Goal: Check status: Check status

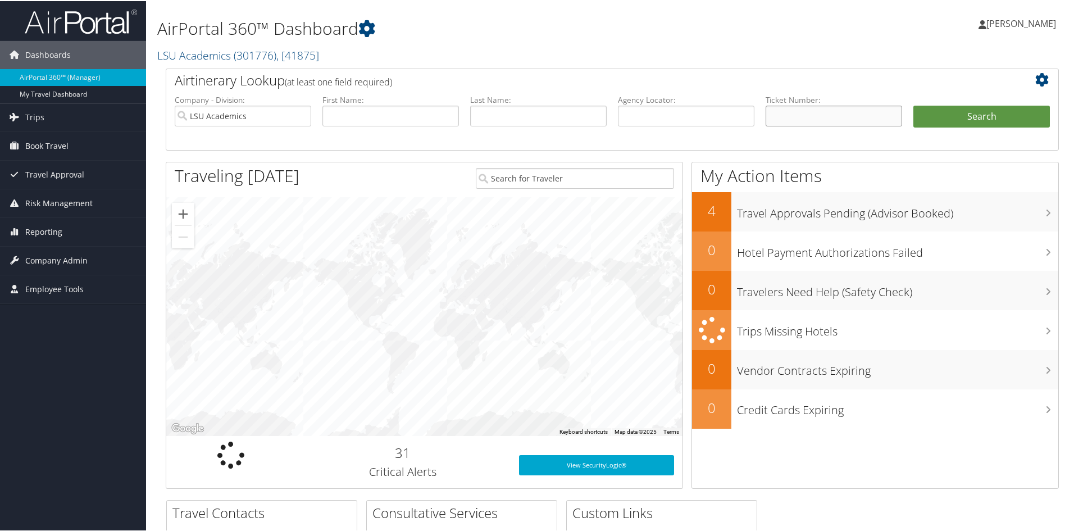
click at [815, 121] on input "text" at bounding box center [834, 115] width 137 height 21
paste input "8900897056407"
type input "8900897056407"
click at [914, 105] on button "Search" at bounding box center [982, 116] width 137 height 22
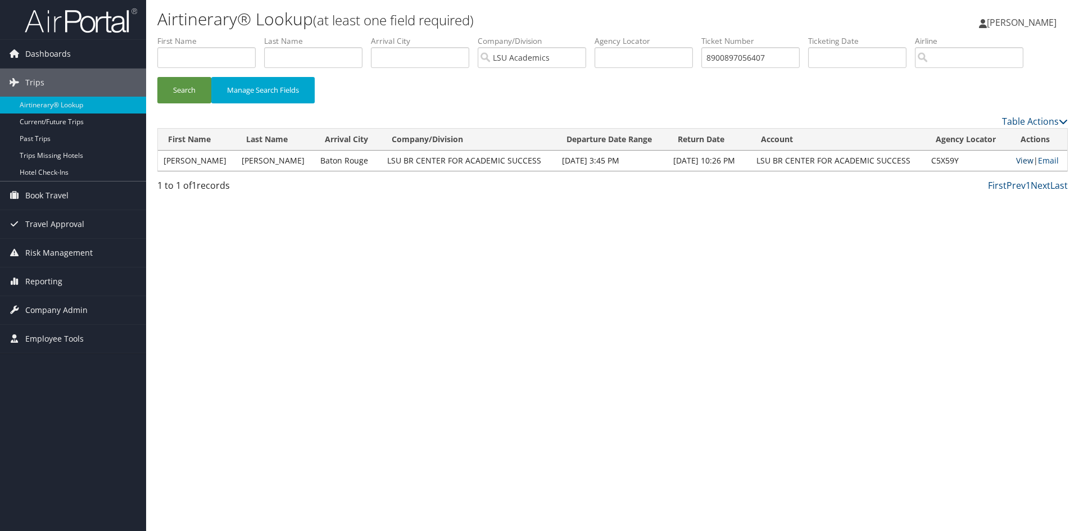
click at [1018, 162] on link "View" at bounding box center [1024, 160] width 17 height 11
click at [800, 60] on input "8900897056407" at bounding box center [750, 57] width 98 height 21
type input "8900897056400"
click at [157, 77] on button "Search" at bounding box center [184, 90] width 54 height 26
click at [1016, 160] on link "View" at bounding box center [1024, 160] width 17 height 11
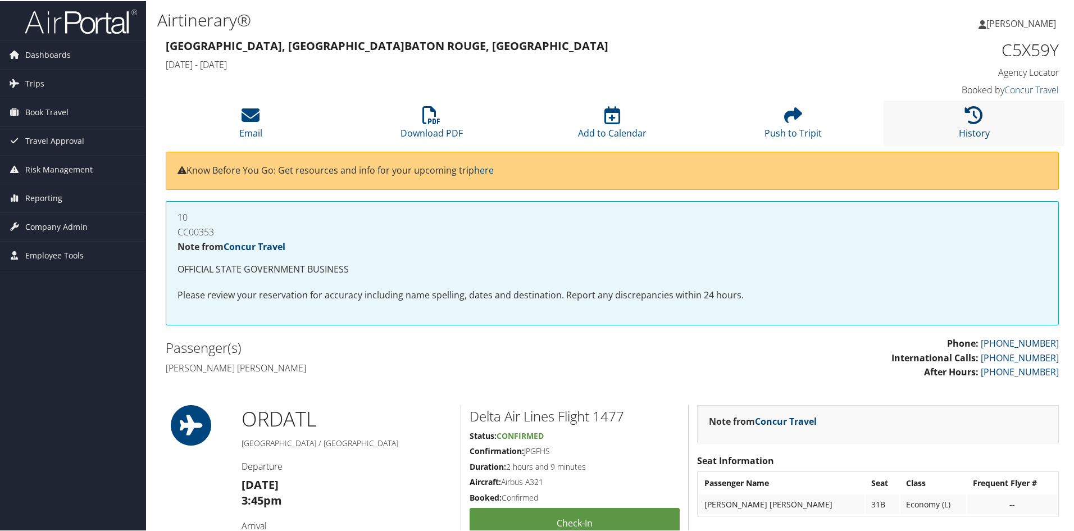
click at [968, 134] on link "History" at bounding box center [974, 124] width 31 height 27
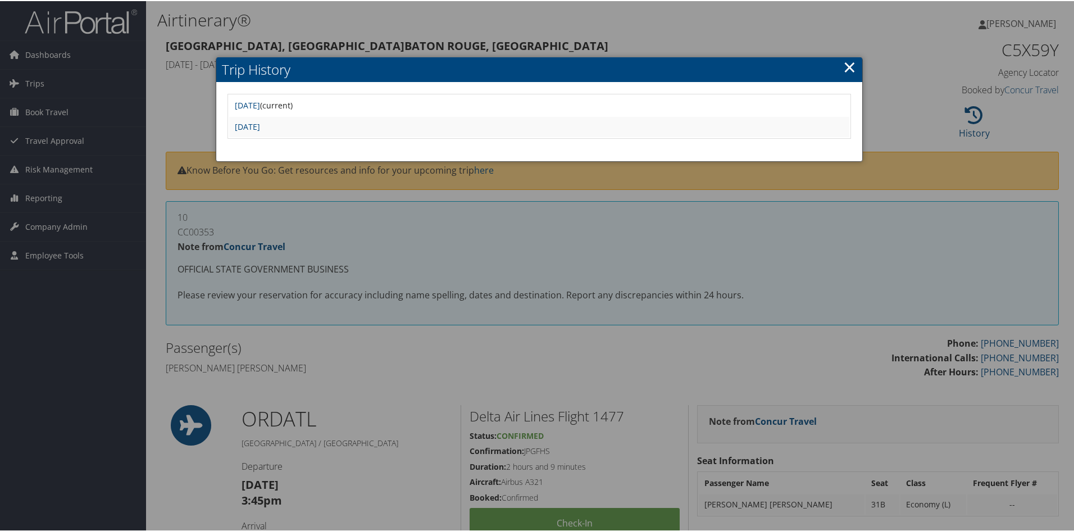
drag, startPoint x: 847, startPoint y: 73, endPoint x: 833, endPoint y: 73, distance: 14.6
click at [847, 73] on link "×" at bounding box center [849, 66] width 13 height 22
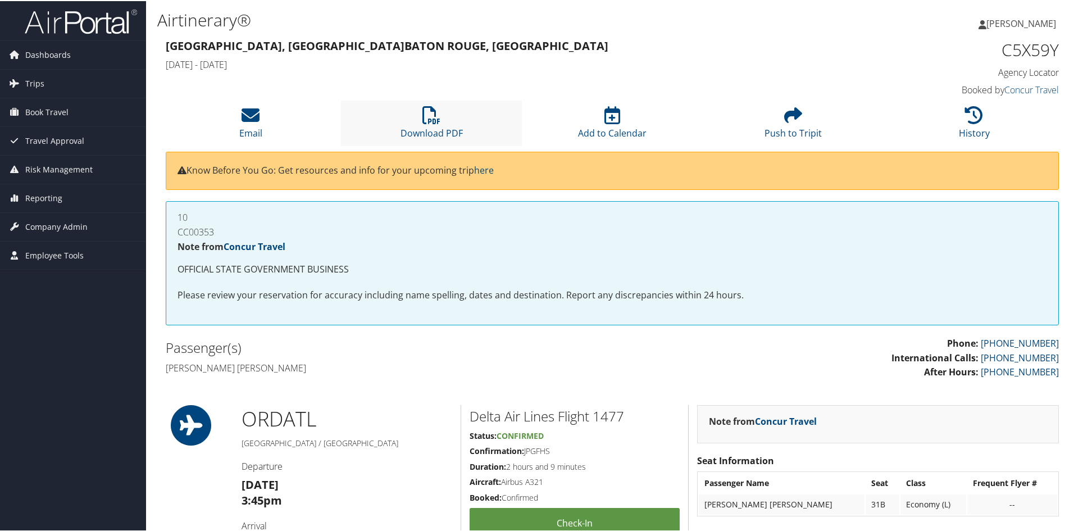
click at [437, 124] on li "Download PDF" at bounding box center [431, 122] width 181 height 46
click at [969, 124] on li "History" at bounding box center [974, 122] width 181 height 46
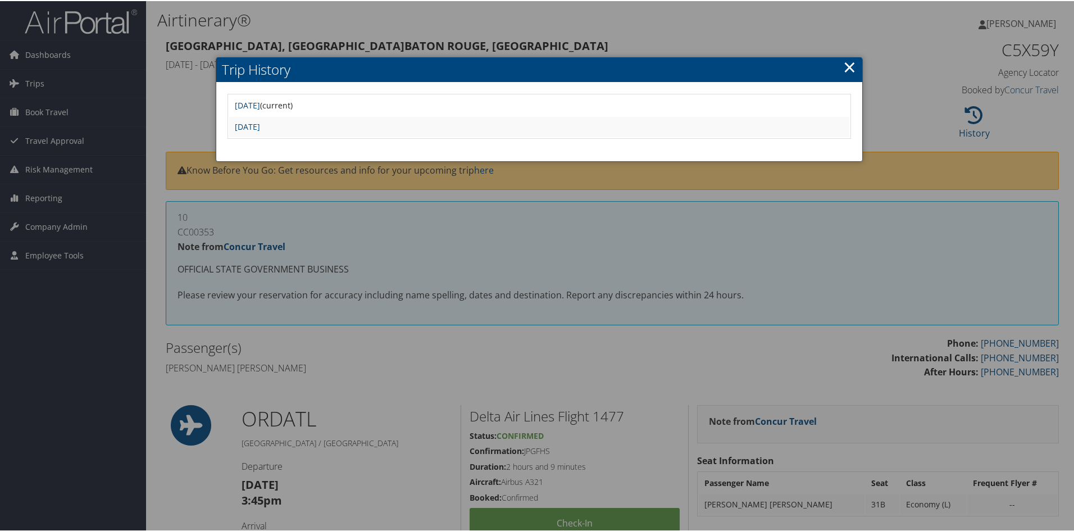
click at [849, 67] on link "×" at bounding box center [849, 66] width 13 height 22
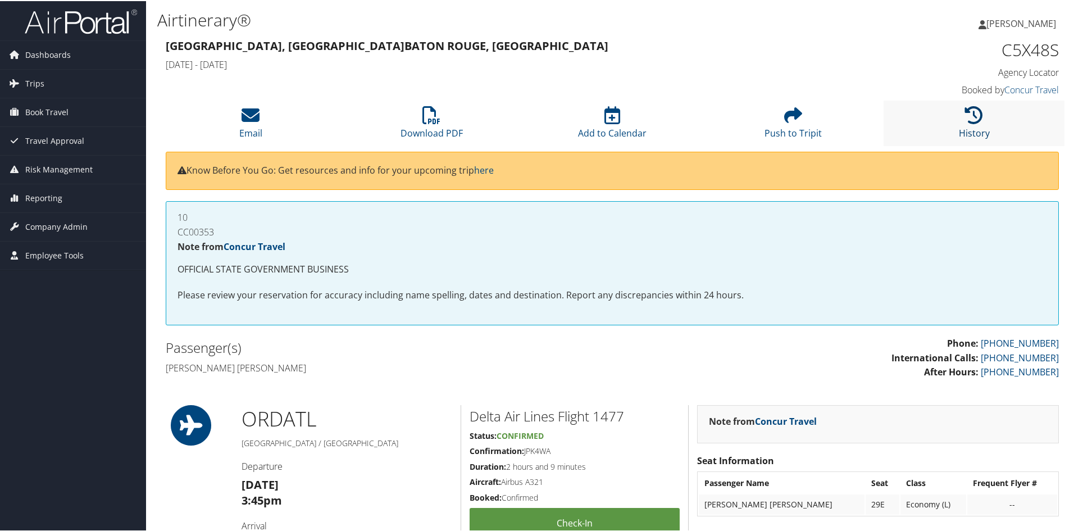
click at [965, 123] on icon at bounding box center [974, 114] width 18 height 18
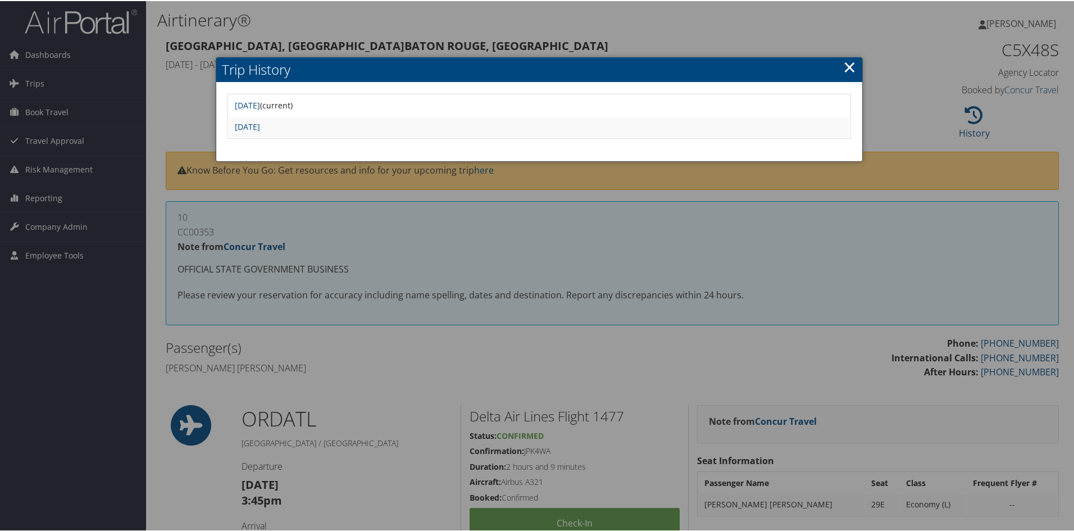
click at [850, 68] on link "×" at bounding box center [849, 66] width 13 height 22
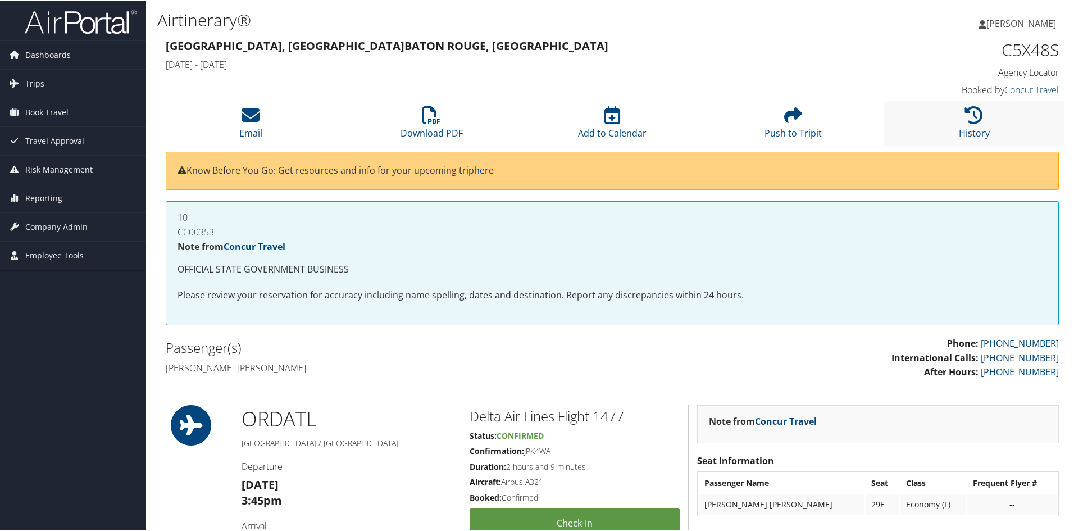
click at [951, 118] on li "History" at bounding box center [974, 122] width 181 height 46
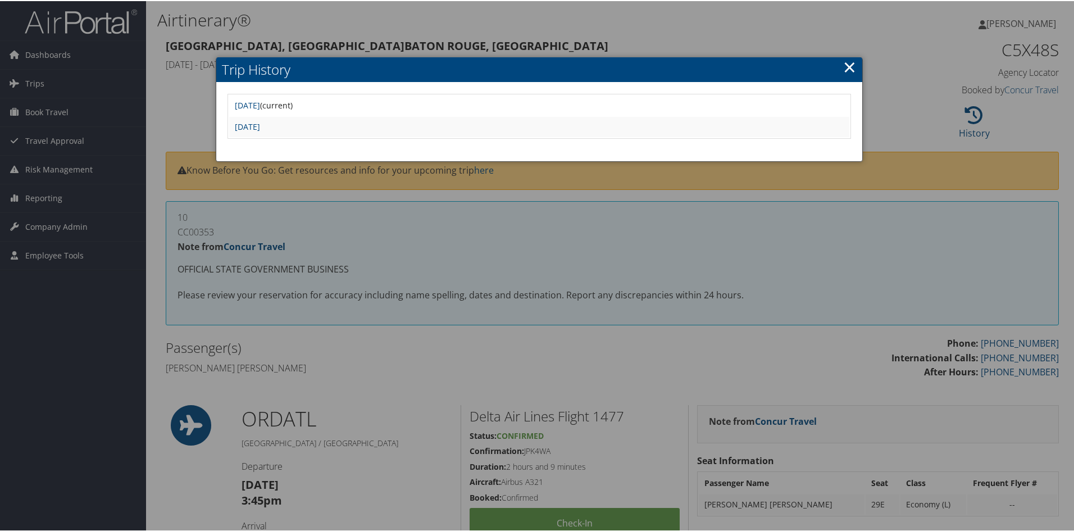
click at [845, 63] on link "×" at bounding box center [849, 66] width 13 height 22
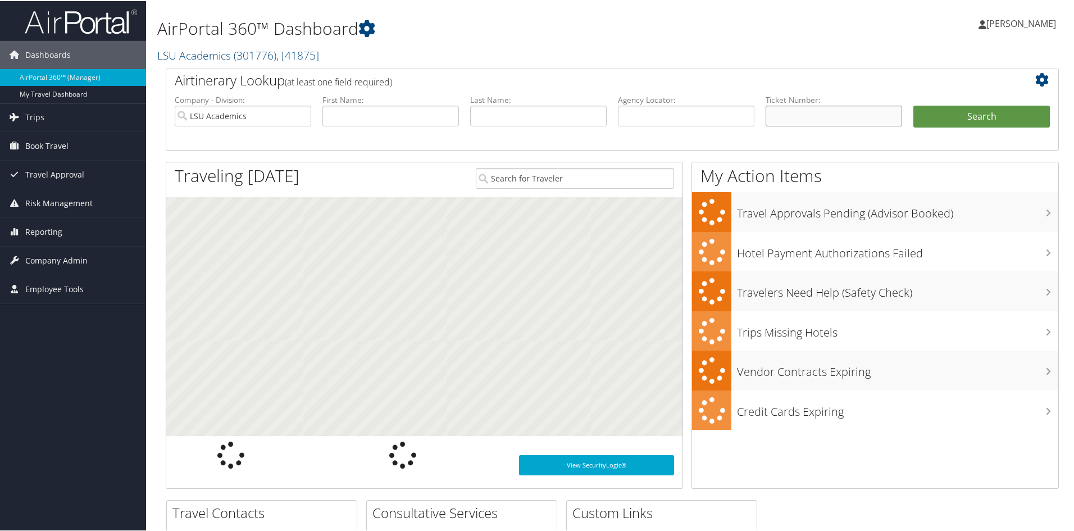
click at [782, 111] on input "text" at bounding box center [834, 115] width 137 height 21
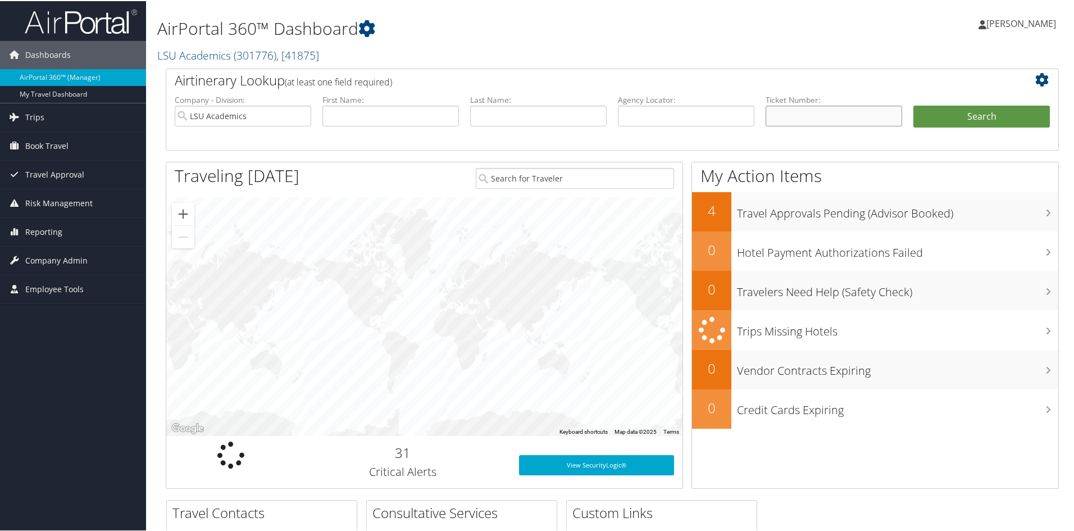
paste input "ER-0000625966 Travel to Baton Rouge, LA, to Chicago, IL, on June 27 - 28, 2025"
type input "ER-0000625966 Travel to Baton Rouge, LA, to Chicago, IL, on June 27 - 28, 2025"
paste input "8900897056407"
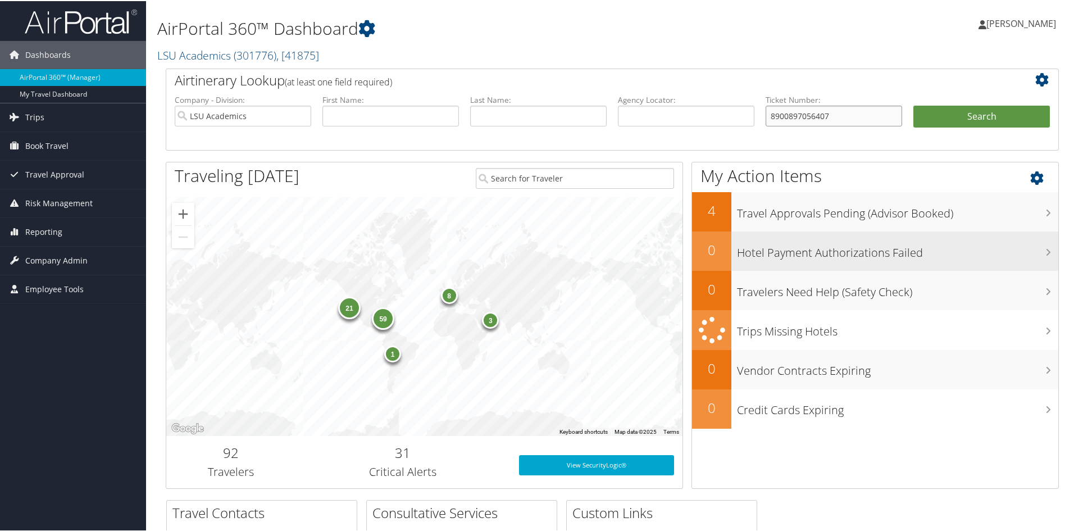
type input "8900897056407"
click at [914, 105] on button "Search" at bounding box center [982, 116] width 137 height 22
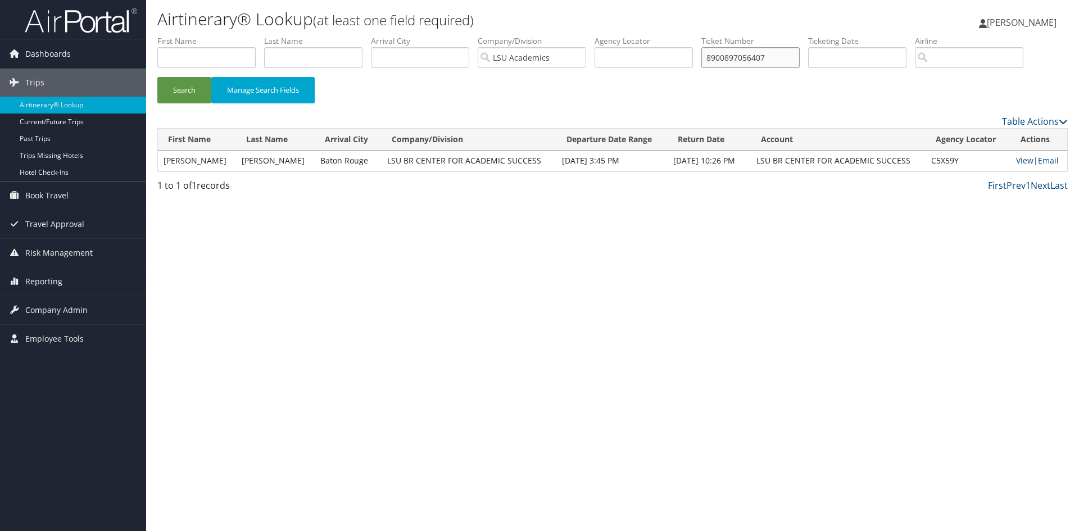
click at [785, 59] on input "8900897056407" at bounding box center [750, 57] width 98 height 21
click at [157, 77] on button "Search" at bounding box center [184, 90] width 54 height 26
click at [1017, 159] on link "View" at bounding box center [1024, 160] width 17 height 11
click at [778, 58] on input "8900897056400" at bounding box center [750, 57] width 98 height 21
type input "8900897056407"
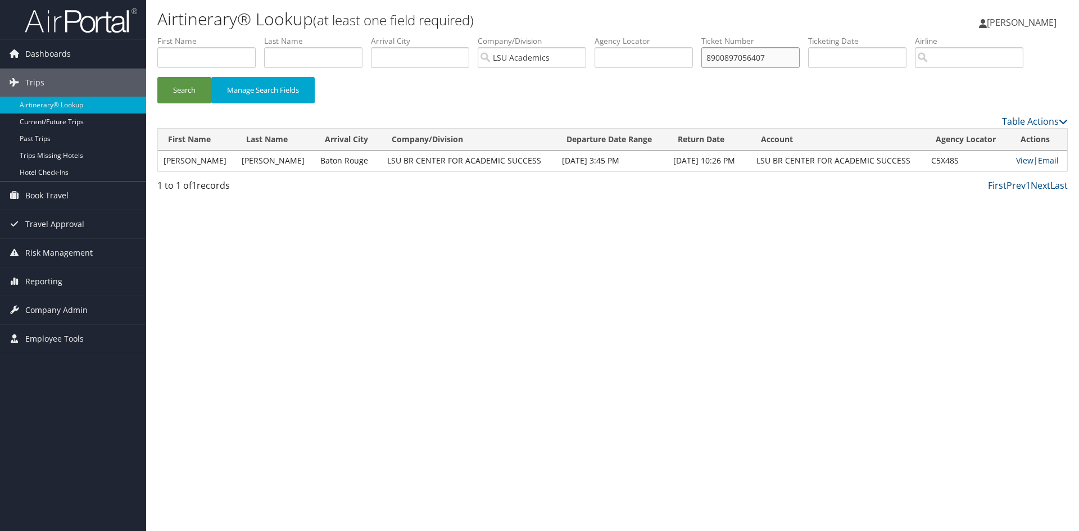
click at [157, 77] on button "Search" at bounding box center [184, 90] width 54 height 26
click at [1018, 162] on link "View" at bounding box center [1024, 160] width 17 height 11
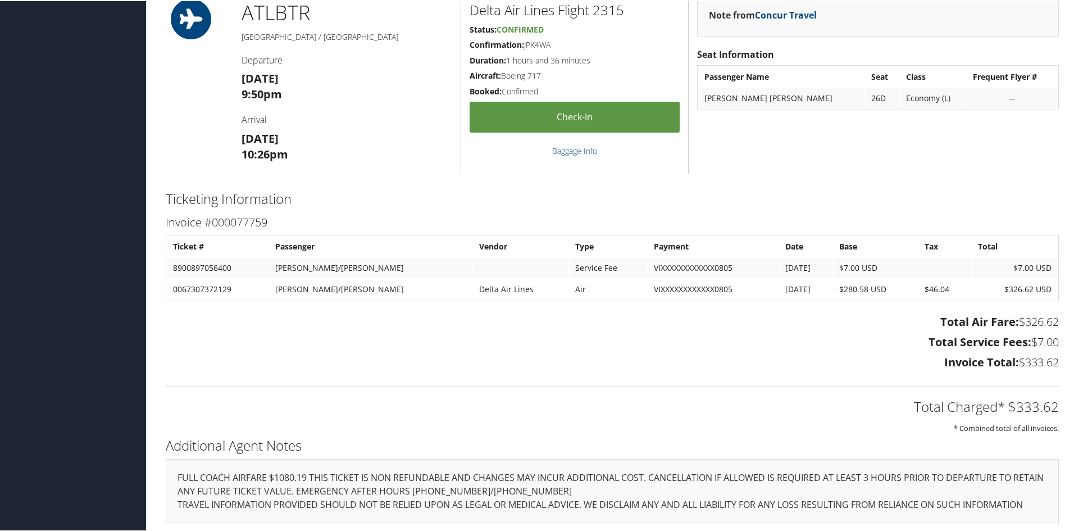
scroll to position [629, 0]
